Goal: Task Accomplishment & Management: Use online tool/utility

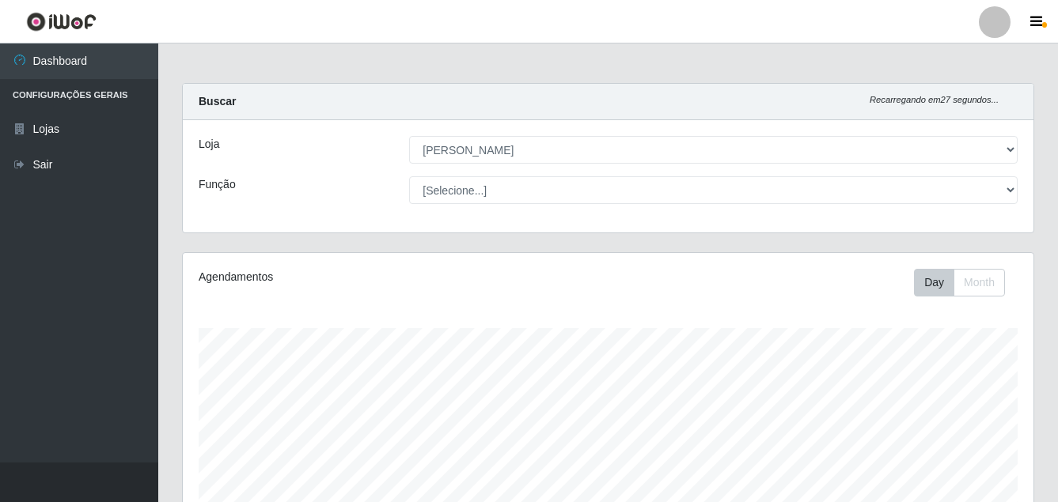
select select "402"
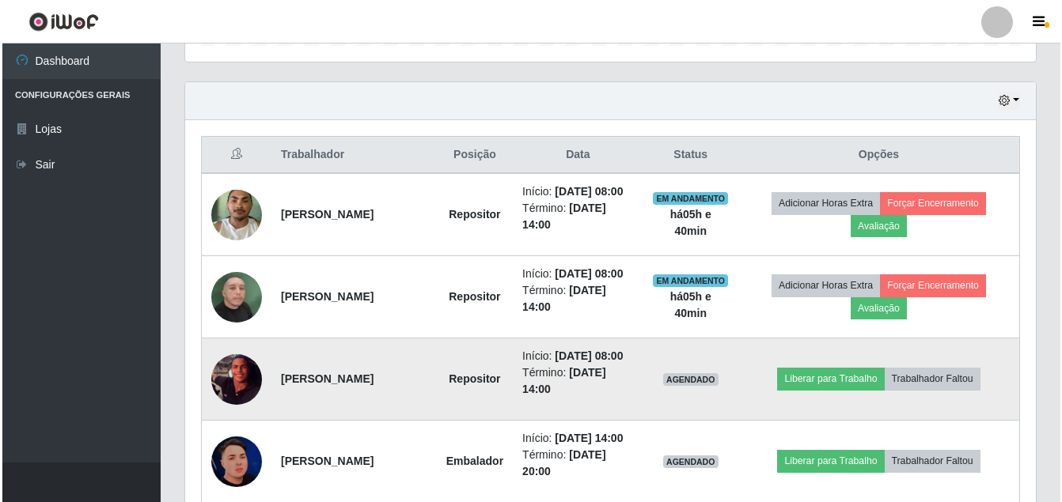
scroll to position [599, 0]
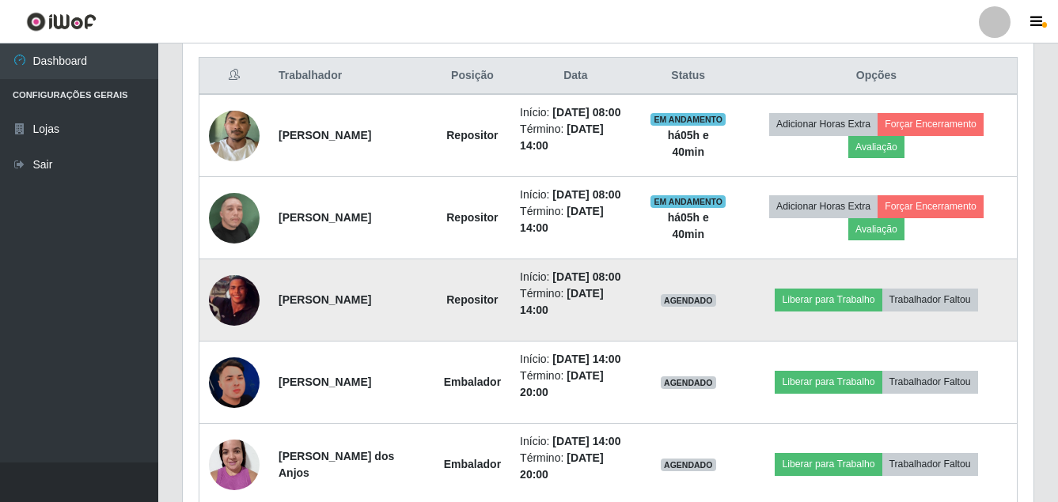
click at [229, 326] on img at bounding box center [234, 300] width 51 height 51
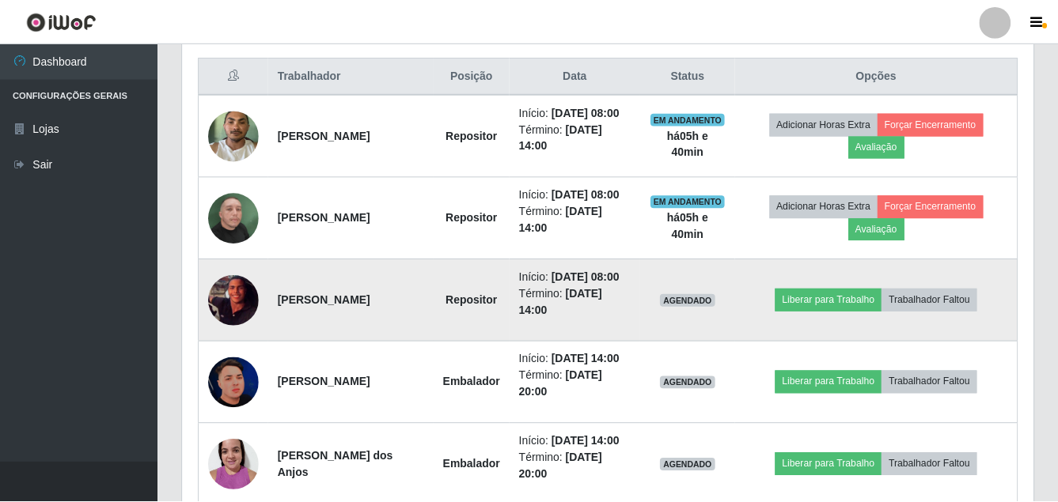
scroll to position [328, 843]
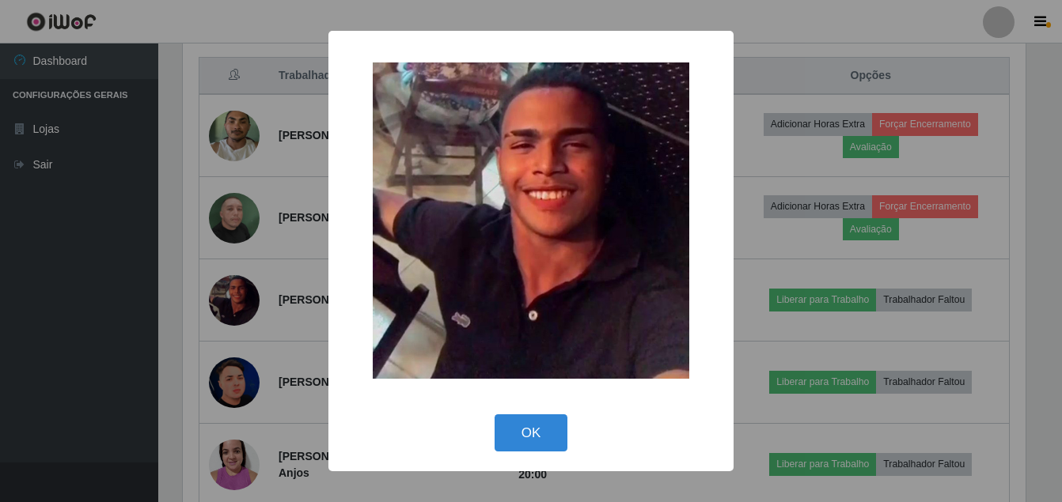
click at [31, 405] on div "× OK Cancel" at bounding box center [531, 251] width 1062 height 502
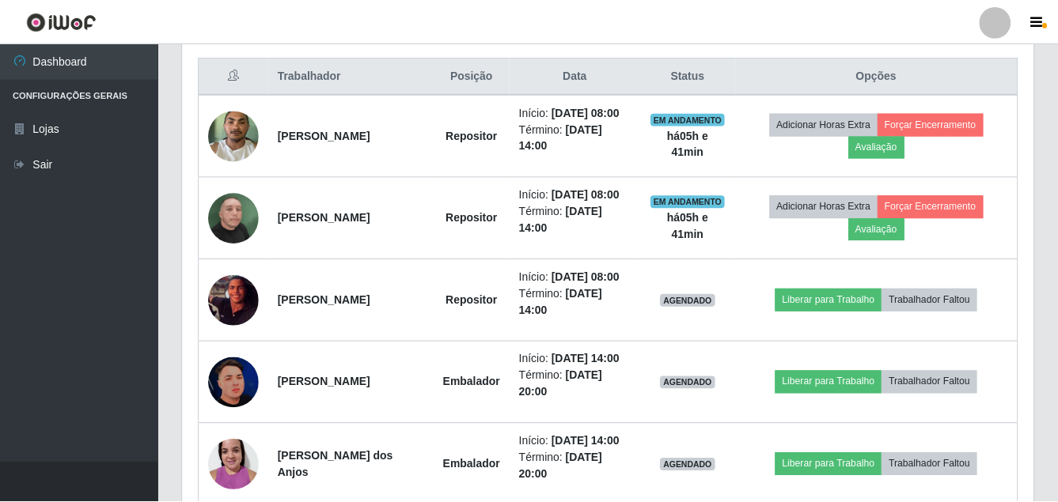
scroll to position [328, 851]
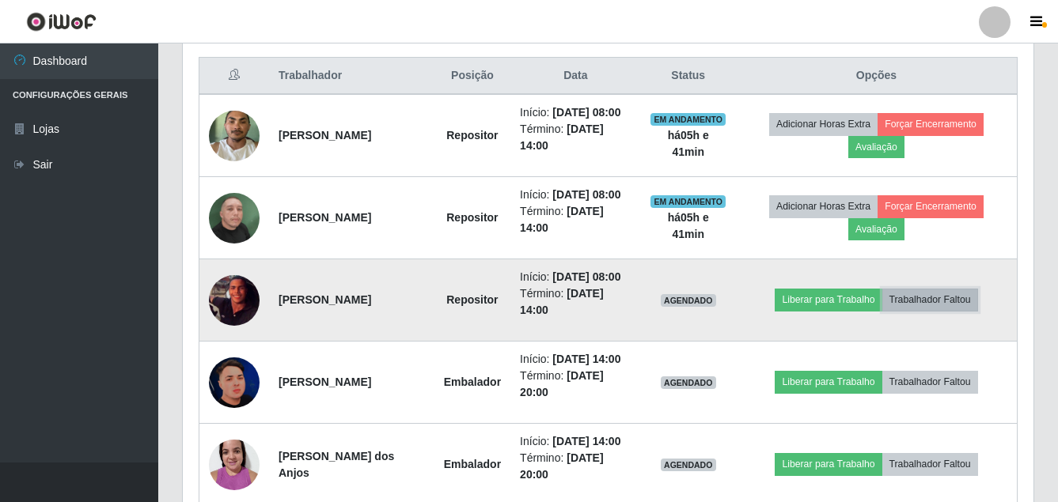
click at [945, 311] on button "Trabalhador Faltou" at bounding box center [930, 300] width 96 height 22
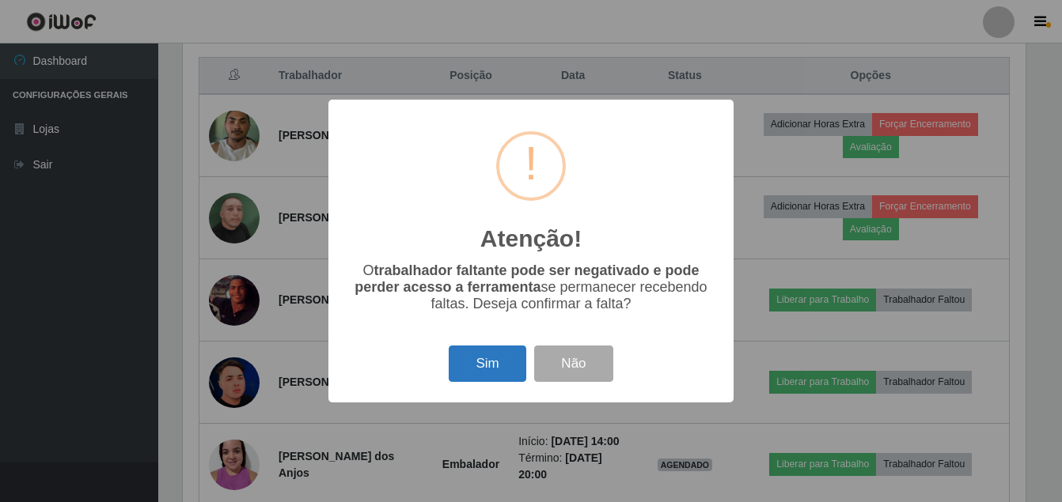
click at [468, 368] on button "Sim" at bounding box center [487, 364] width 77 height 37
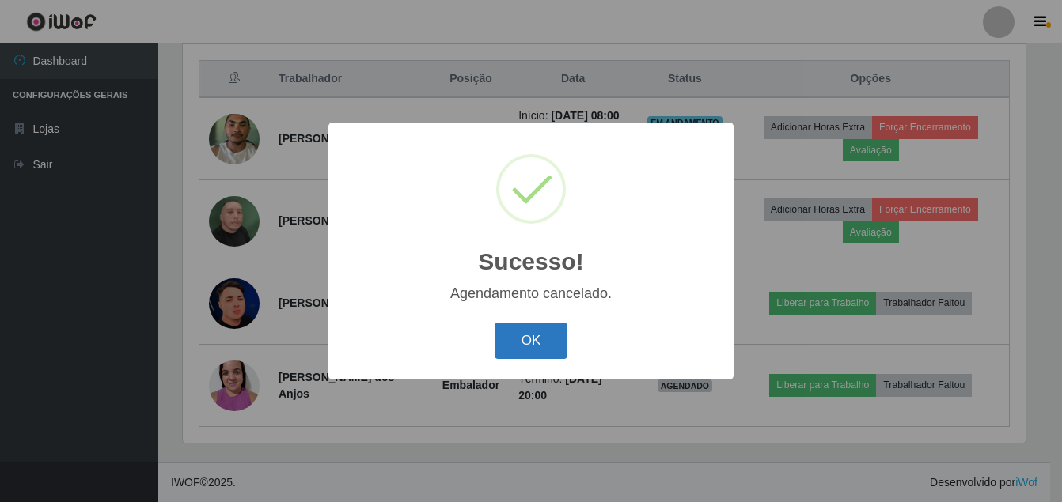
click at [537, 344] on button "OK" at bounding box center [531, 341] width 74 height 37
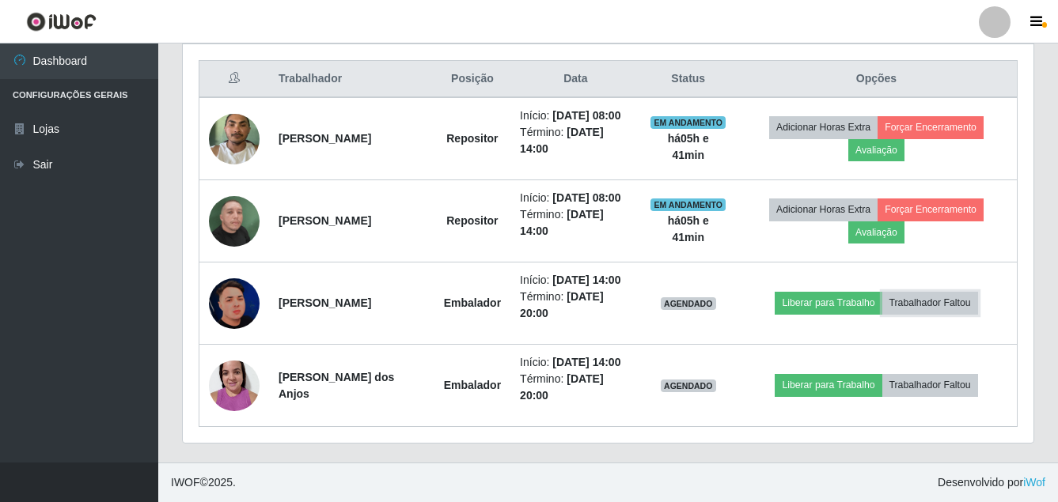
scroll to position [662, 0]
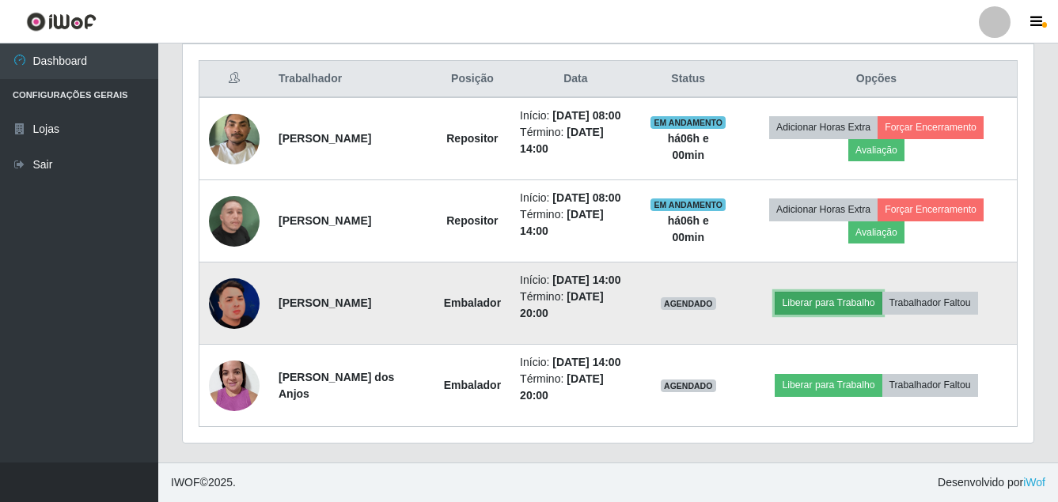
click at [851, 292] on button "Liberar para Trabalho" at bounding box center [828, 303] width 107 height 22
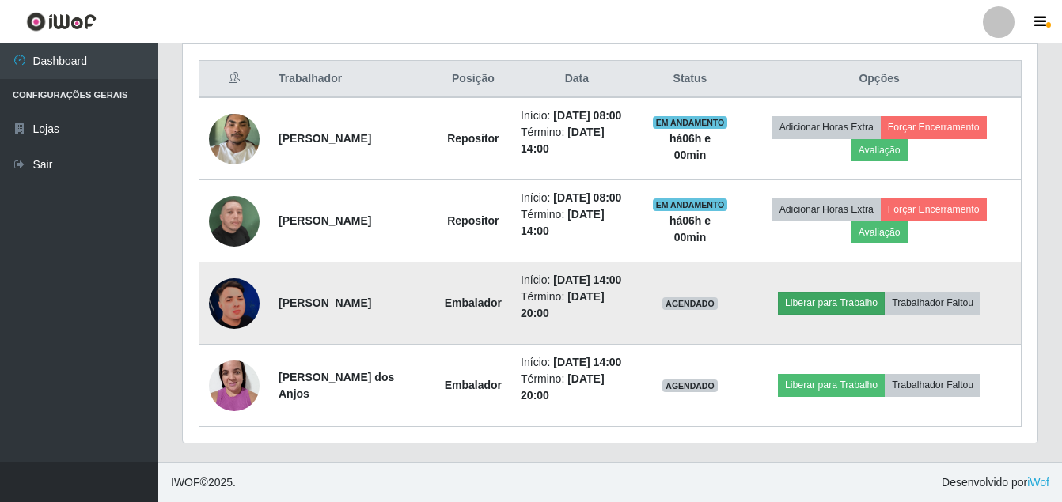
scroll to position [328, 843]
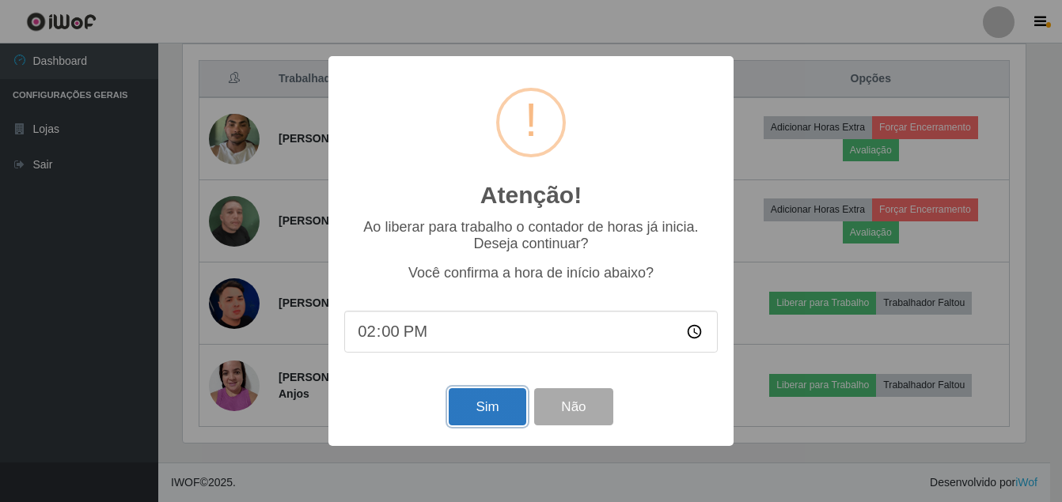
click at [488, 426] on button "Sim" at bounding box center [487, 406] width 77 height 37
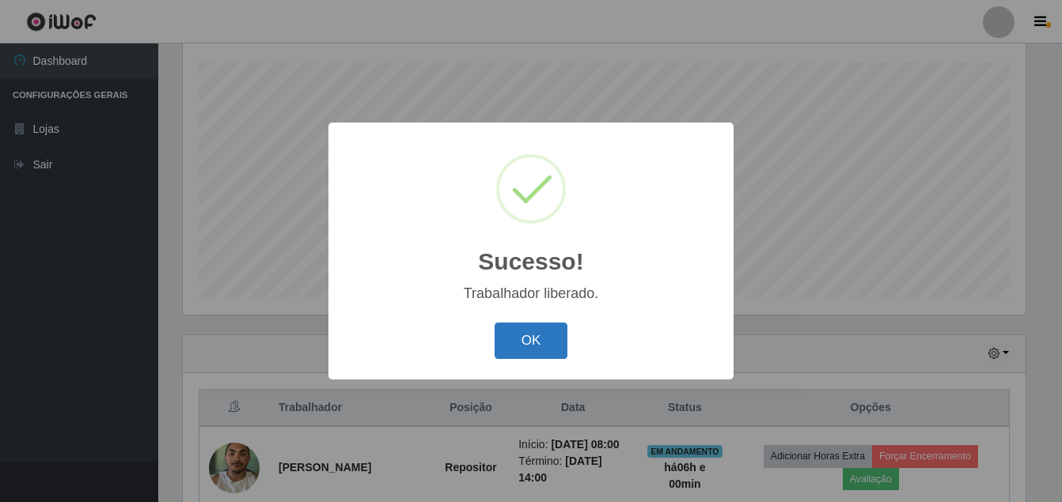
click at [553, 350] on button "OK" at bounding box center [531, 341] width 74 height 37
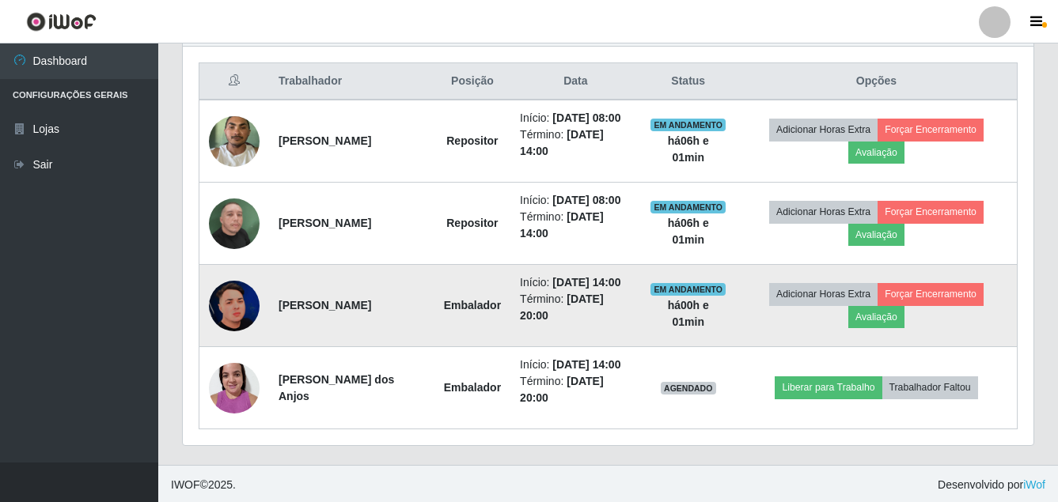
scroll to position [662, 0]
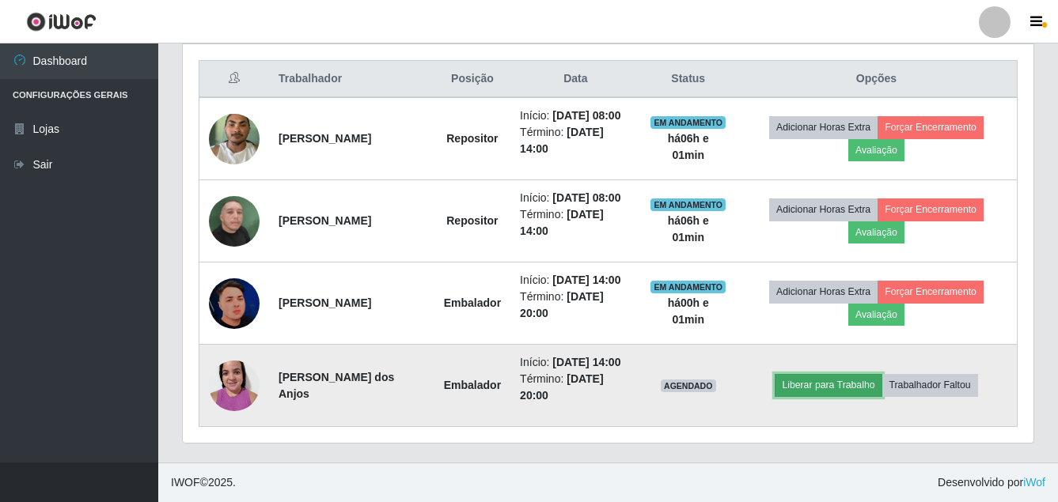
click at [816, 374] on button "Liberar para Trabalho" at bounding box center [828, 385] width 107 height 22
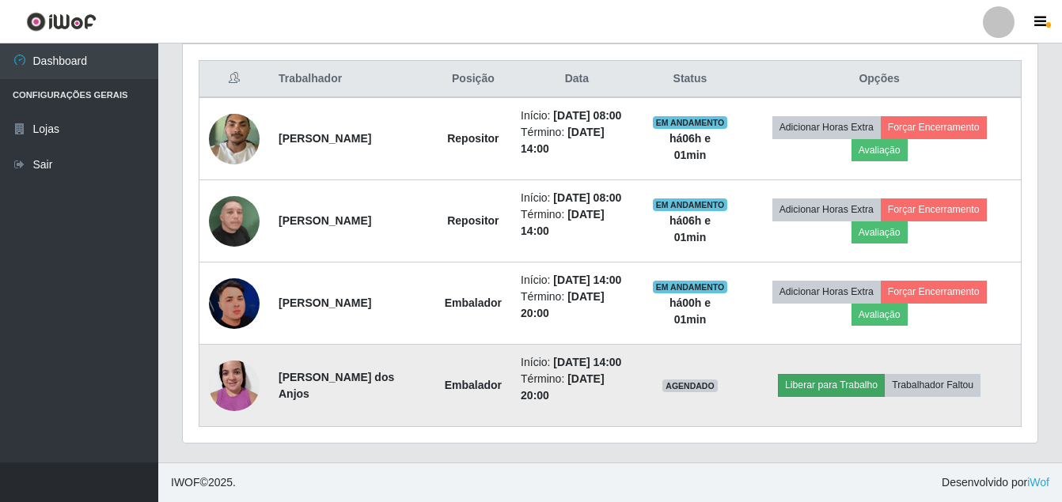
scroll to position [328, 843]
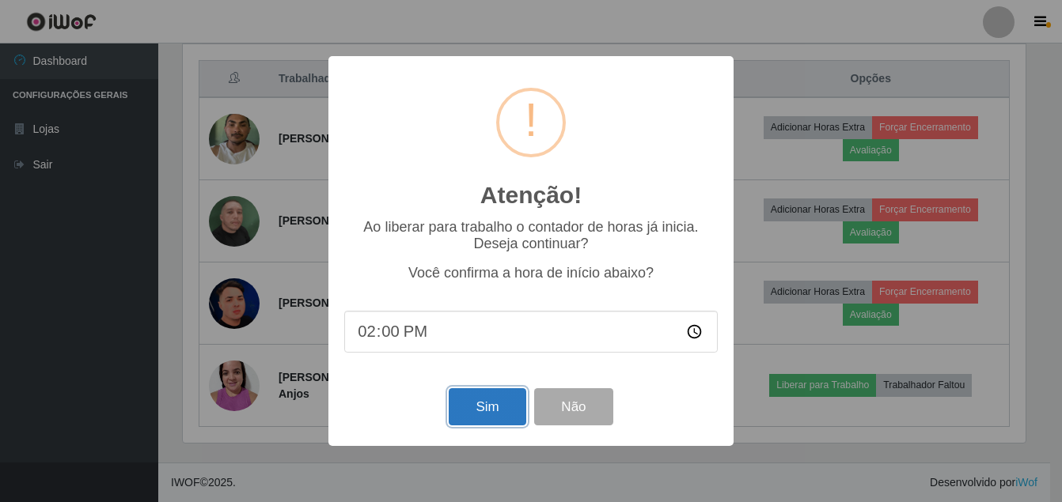
click at [503, 411] on button "Sim" at bounding box center [487, 406] width 77 height 37
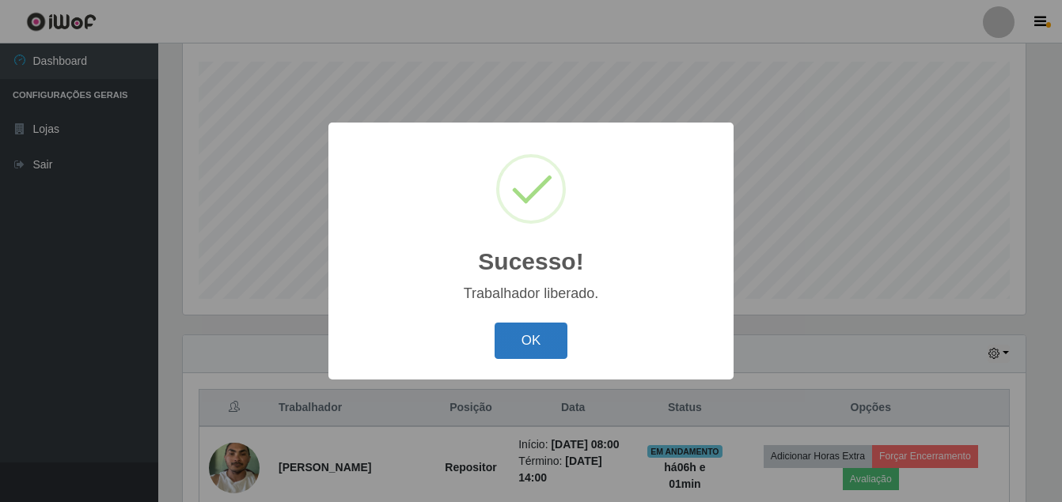
click at [531, 340] on button "OK" at bounding box center [531, 341] width 74 height 37
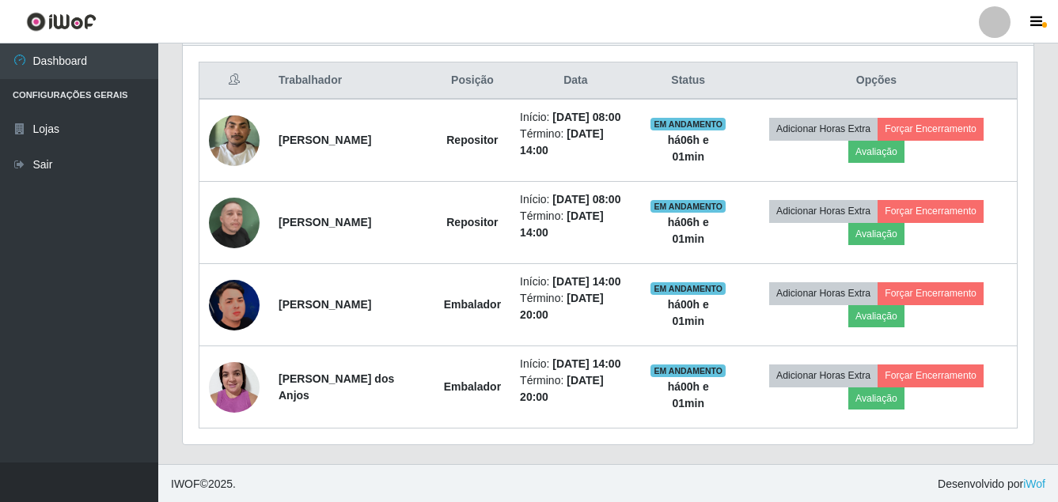
scroll to position [662, 0]
